Goal: Use online tool/utility: Utilize a website feature to perform a specific function

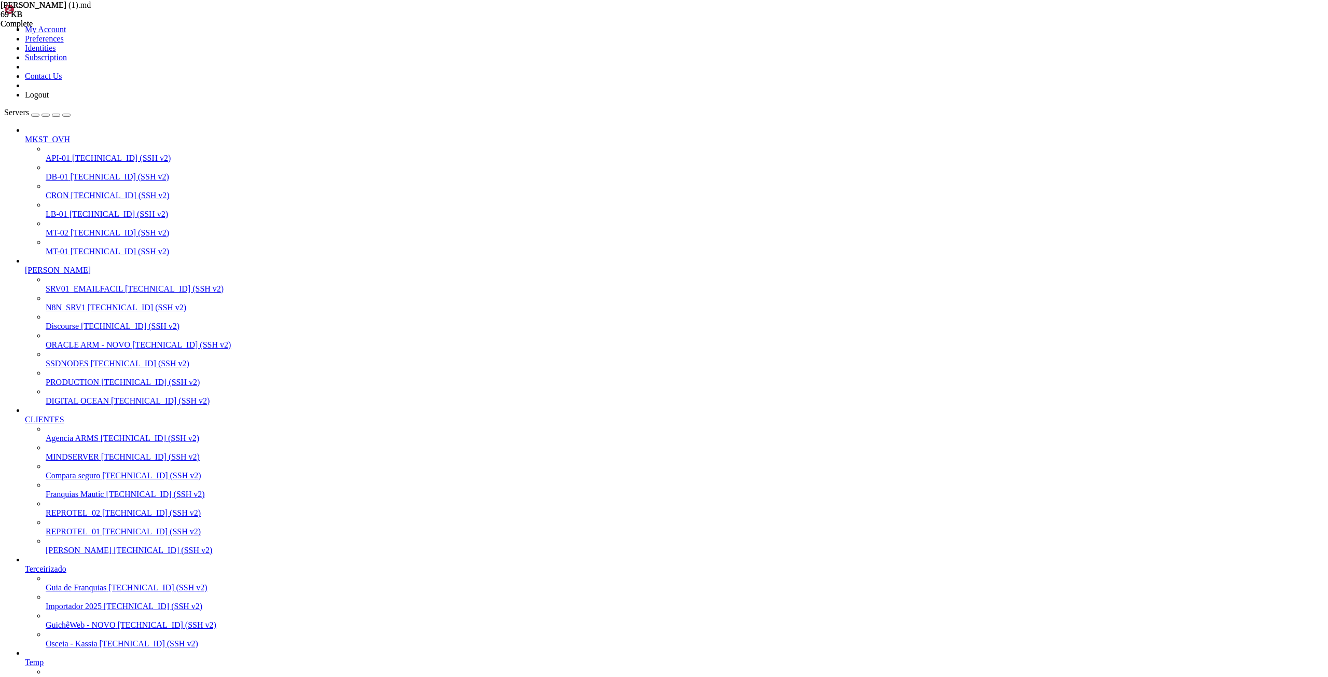
scroll to position [10, 1]
drag, startPoint x: 203, startPoint y: 1283, endPoint x: 4, endPoint y: 1177, distance: 225.7
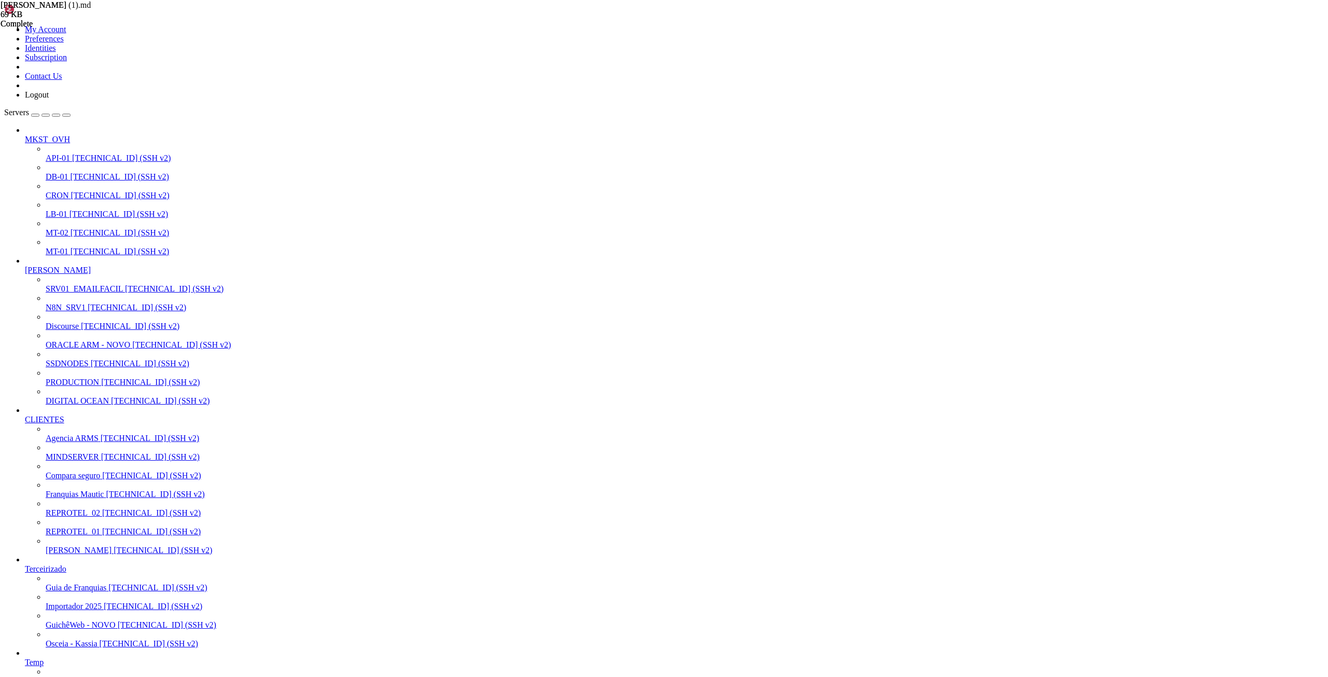
scroll to position [1031, 0]
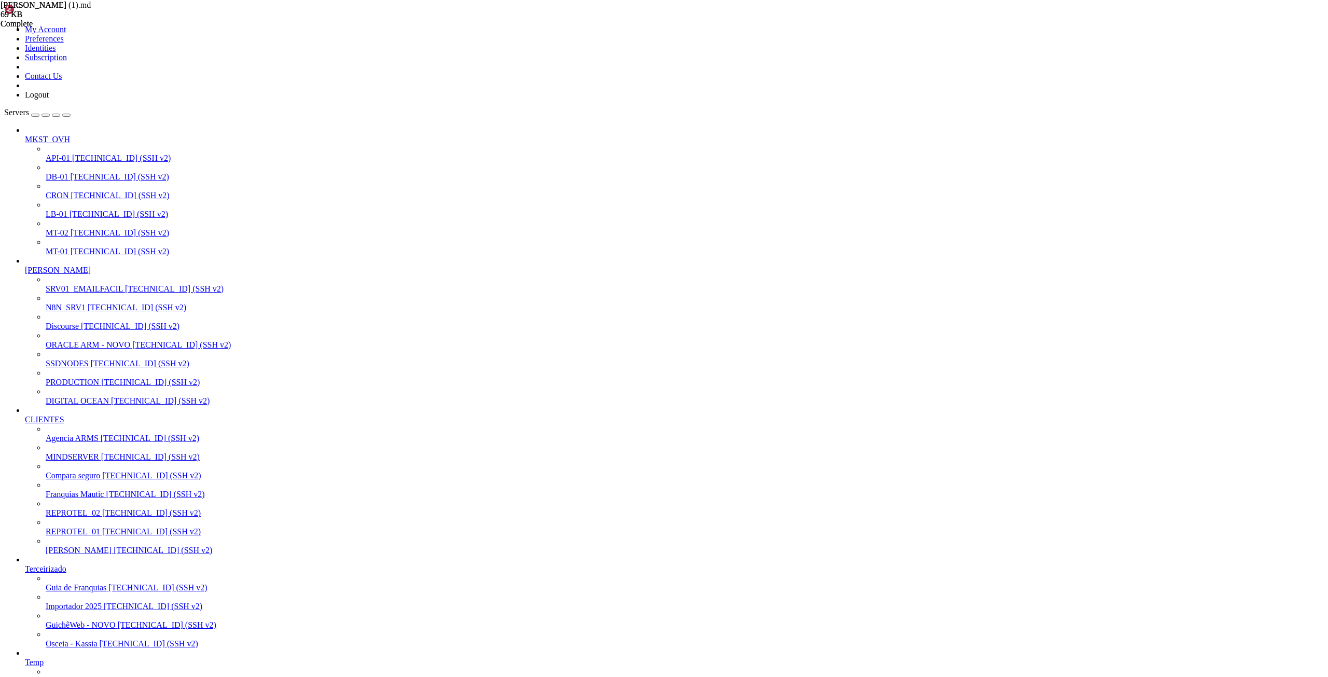
scroll to position [555, 0]
